Goal: Information Seeking & Learning: Learn about a topic

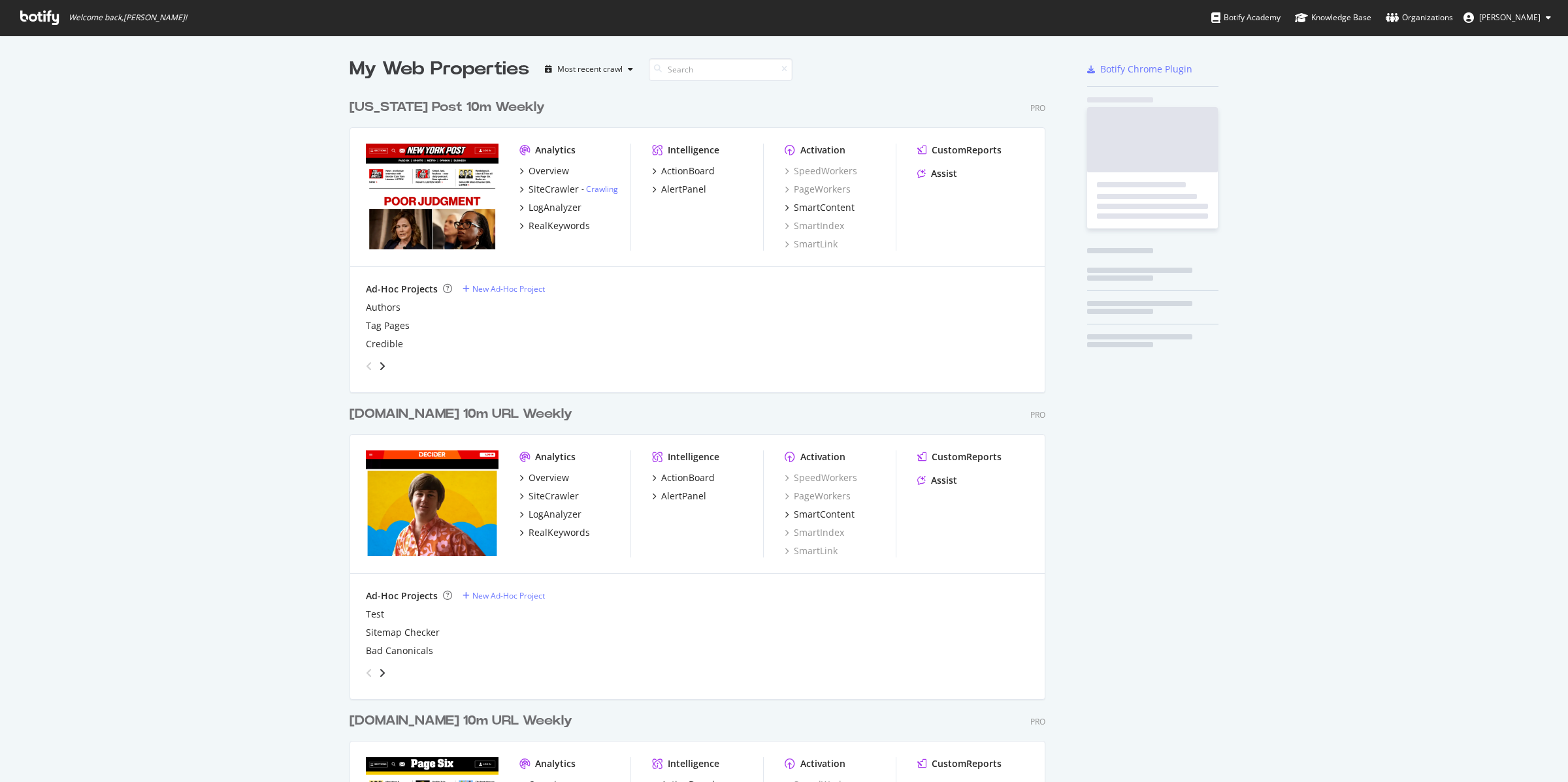
scroll to position [770, 1543]
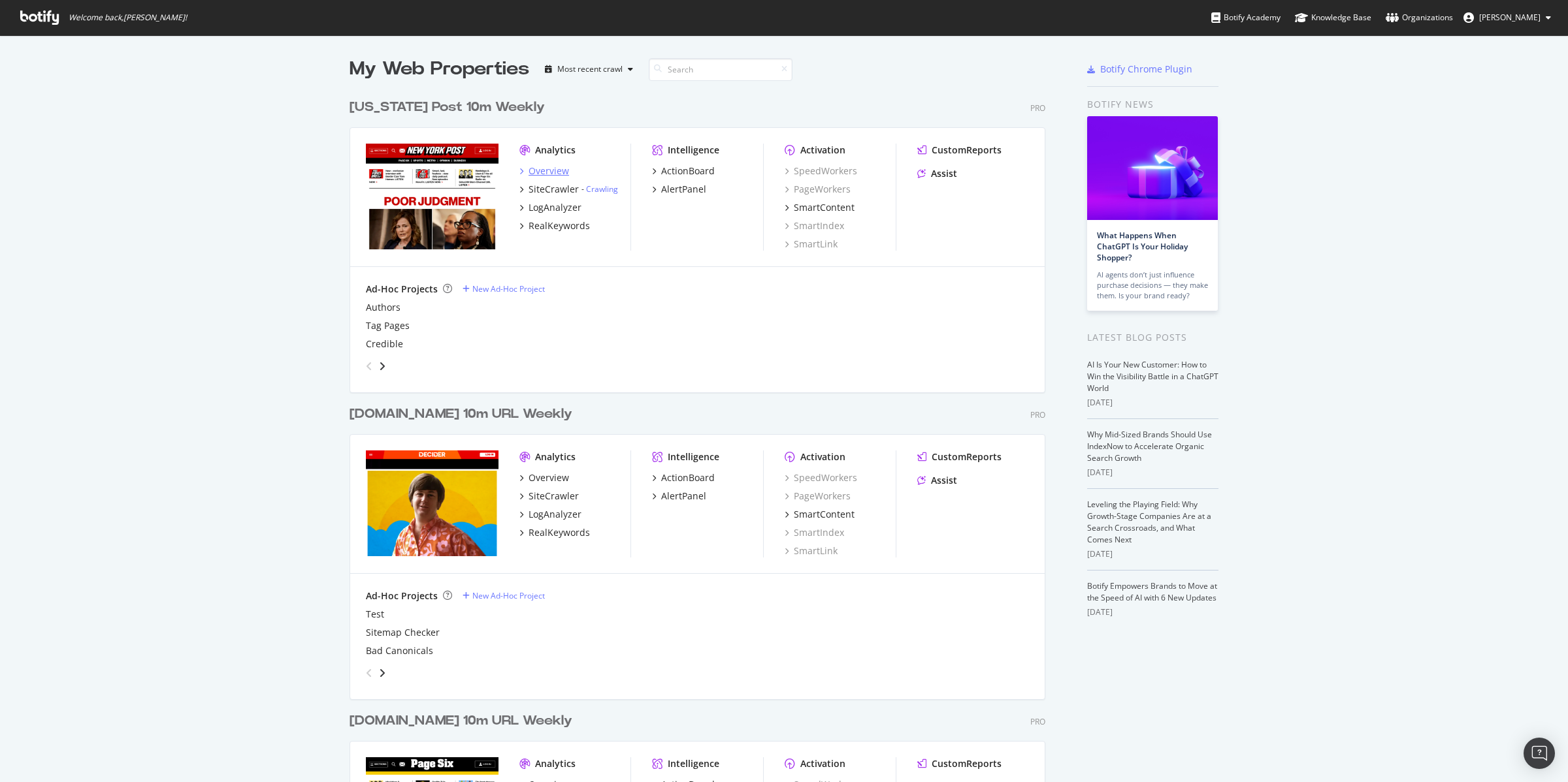
click at [545, 169] on div "Overview" at bounding box center [549, 171] width 41 height 13
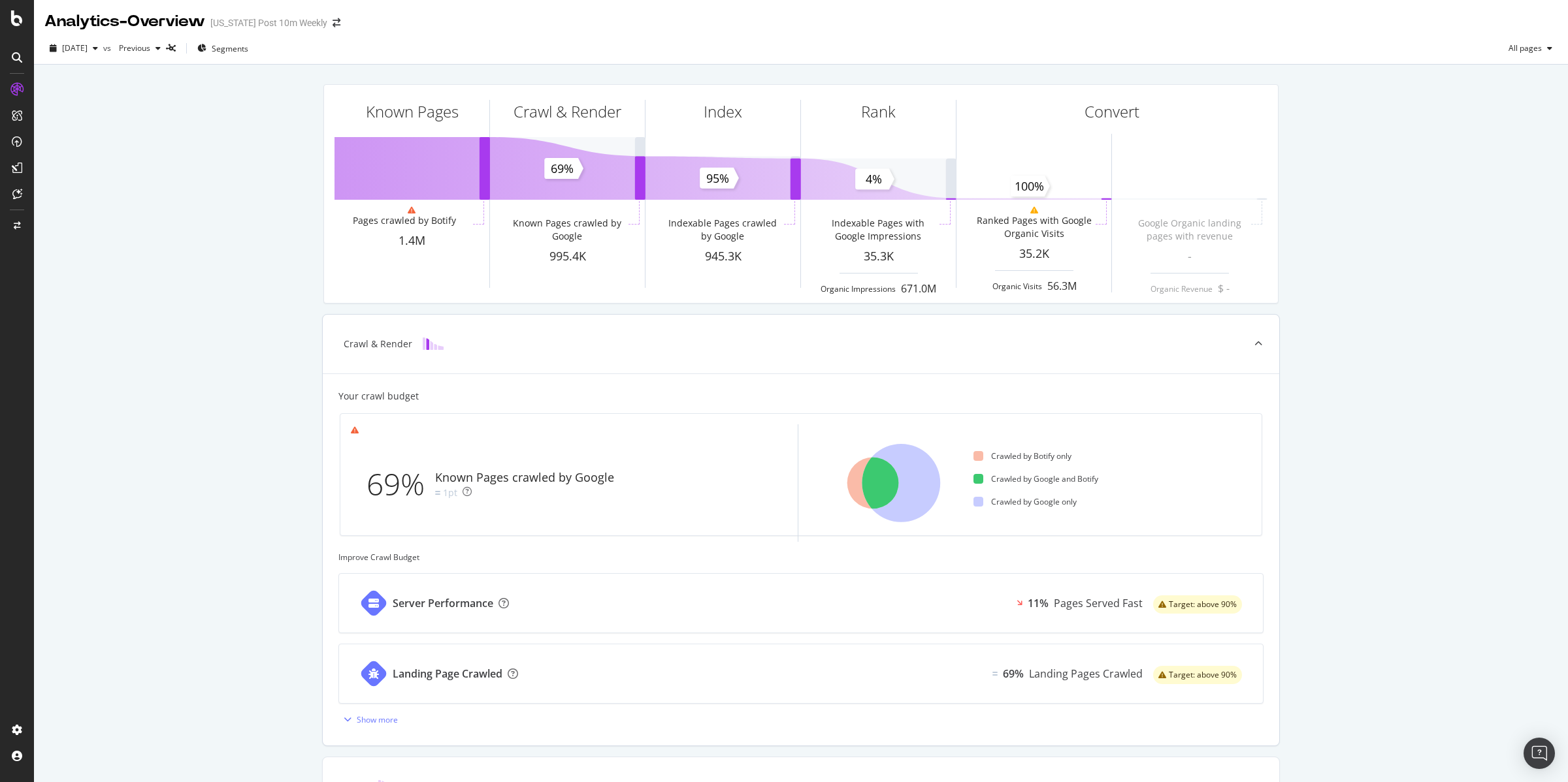
click at [1198, 608] on span "Target: above 90%" at bounding box center [1202, 604] width 68 height 8
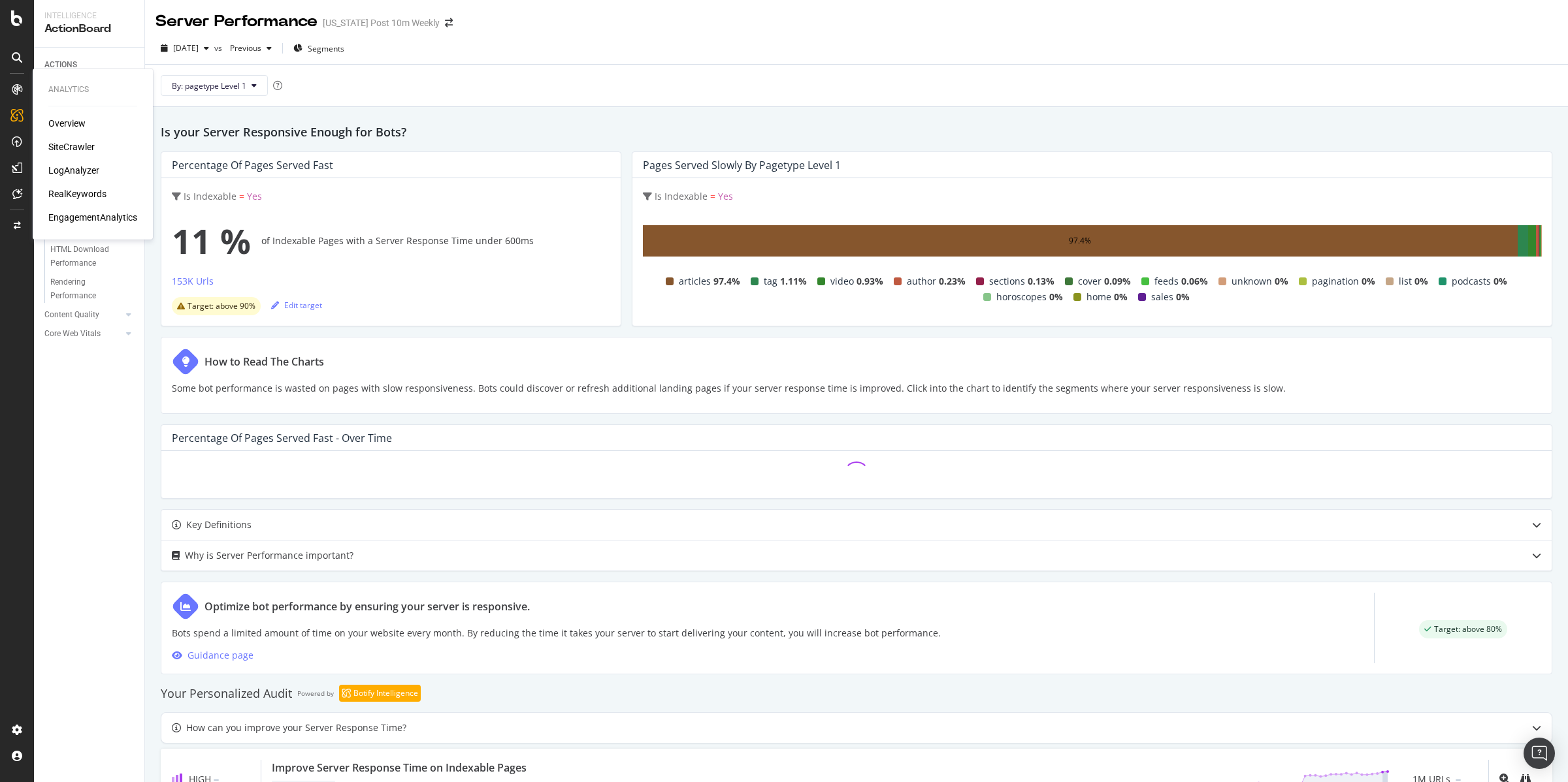
click at [70, 141] on div "SiteCrawler" at bounding box center [71, 147] width 46 height 13
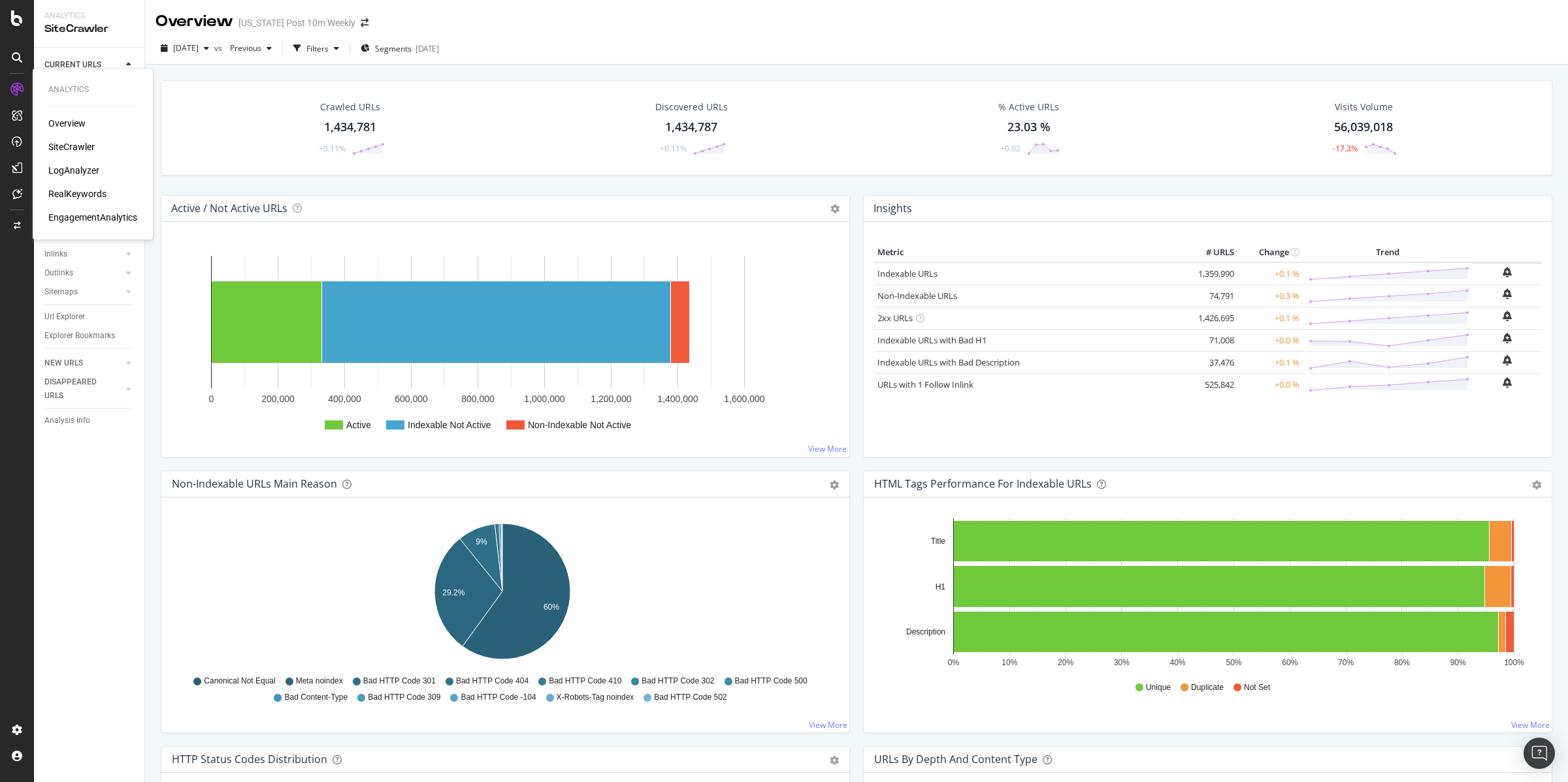
click at [72, 171] on div "LogAnalyzer" at bounding box center [73, 170] width 51 height 13
